Goal: Task Accomplishment & Management: Use online tool/utility

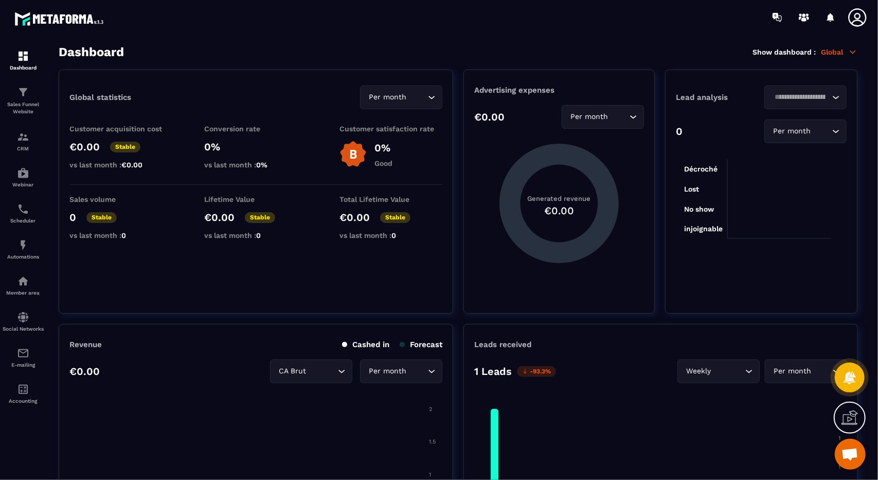
click at [0, 117] on div at bounding box center [23, 262] width 46 height 456
click at [29, 104] on p "Sales Funnel Website" at bounding box center [23, 108] width 41 height 14
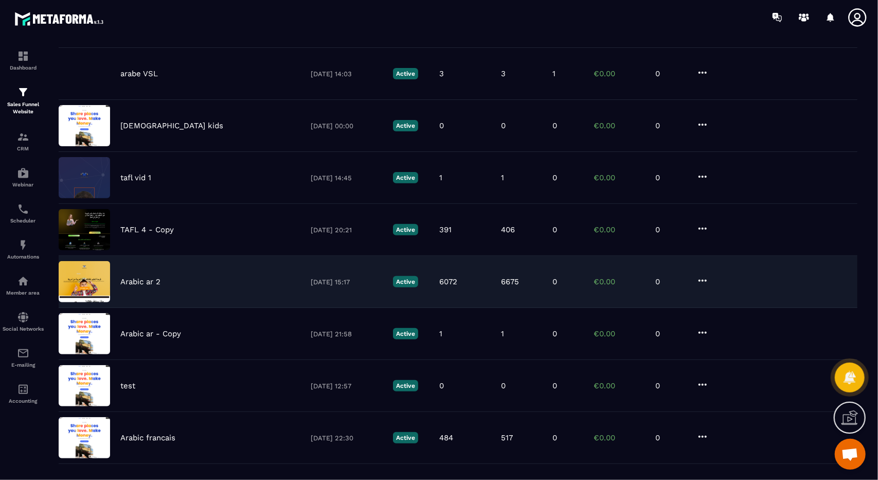
scroll to position [242, 0]
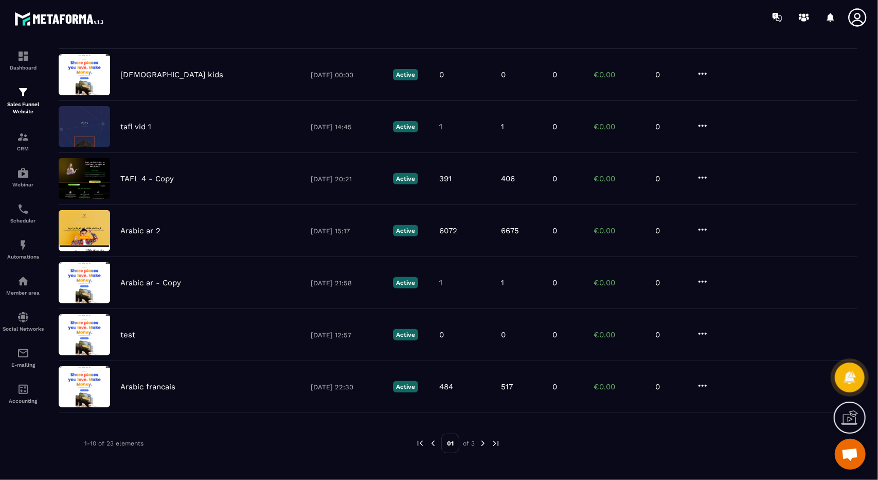
click at [486, 440] on img at bounding box center [483, 442] width 9 height 9
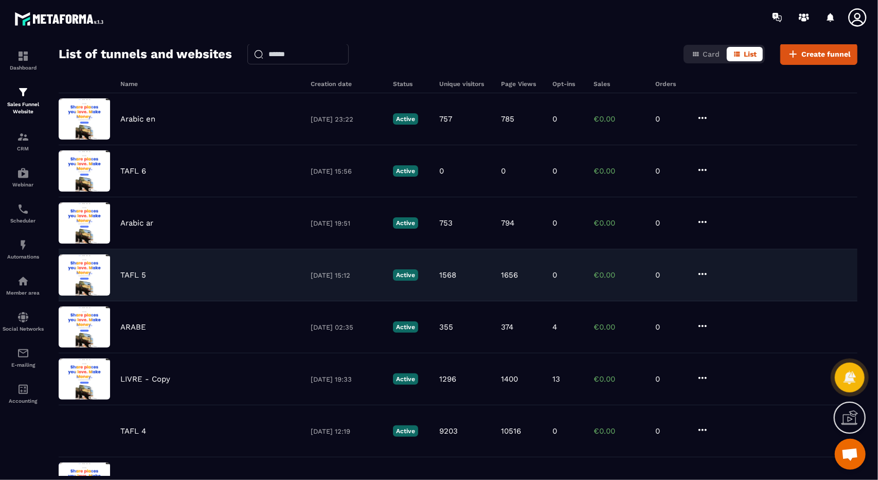
scroll to position [50, 0]
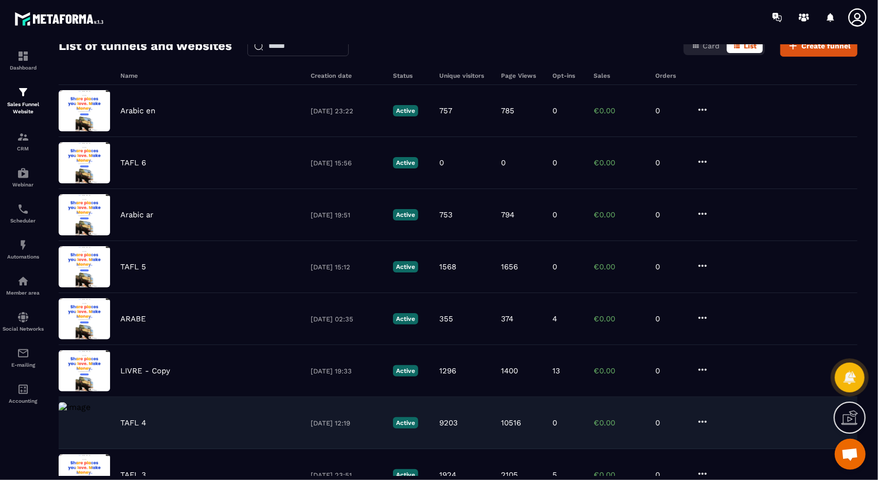
click at [266, 419] on div "TAFL 4" at bounding box center [210, 422] width 180 height 9
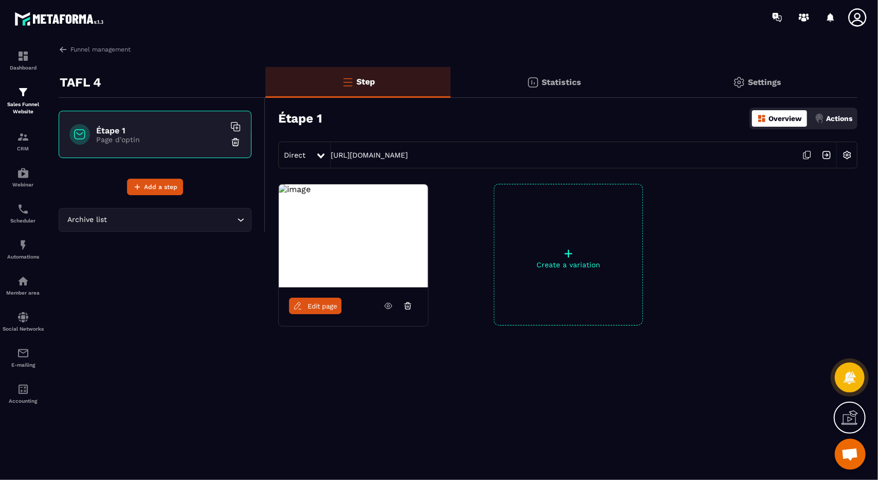
click at [327, 307] on span "Edit page" at bounding box center [323, 306] width 30 height 8
